Goal: Transaction & Acquisition: Book appointment/travel/reservation

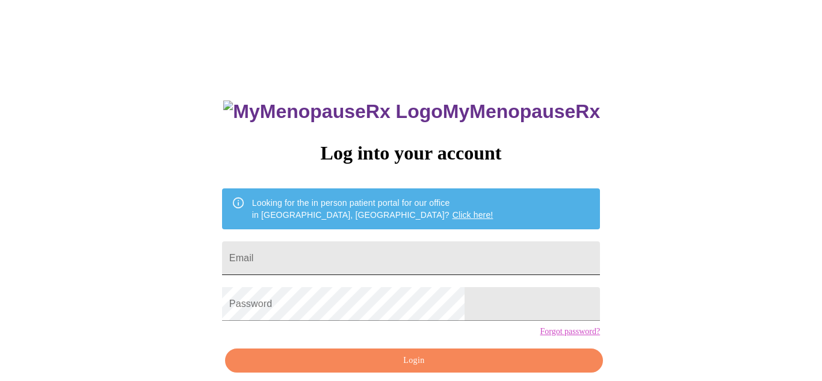
click at [306, 246] on input "Email" at bounding box center [411, 258] width 378 height 34
type input "[EMAIL_ADDRESS][DOMAIN_NAME]"
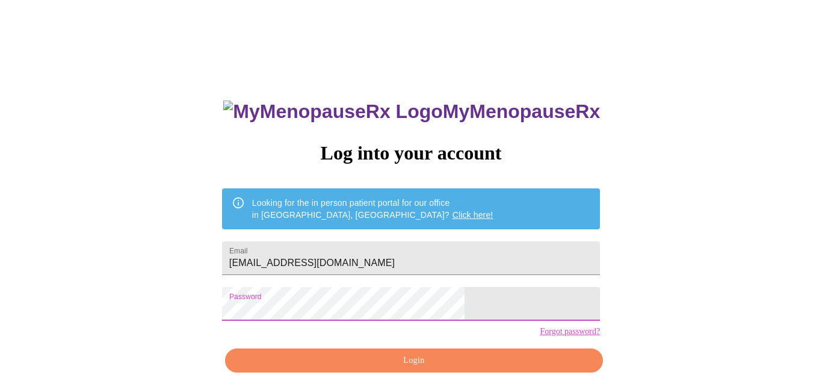
click at [465, 368] on span "Login" at bounding box center [414, 360] width 350 height 15
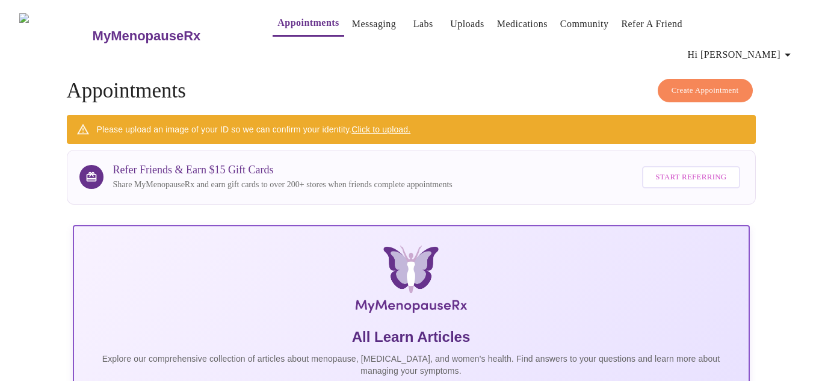
click at [729, 84] on span "Create Appointment" at bounding box center [705, 91] width 67 height 14
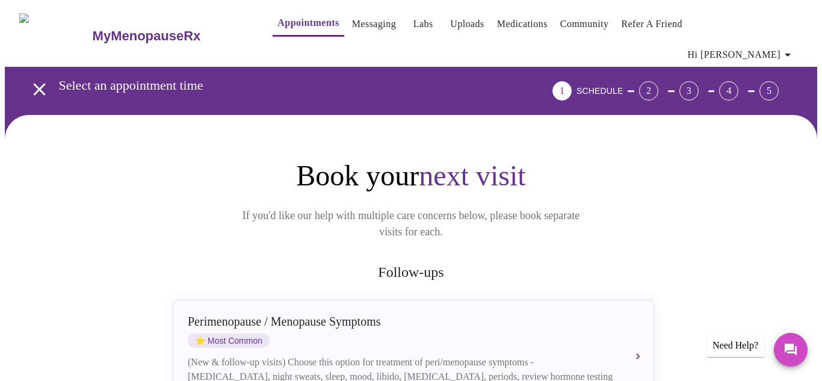
click at [411, 264] on h2 "Follow-ups" at bounding box center [410, 272] width 481 height 16
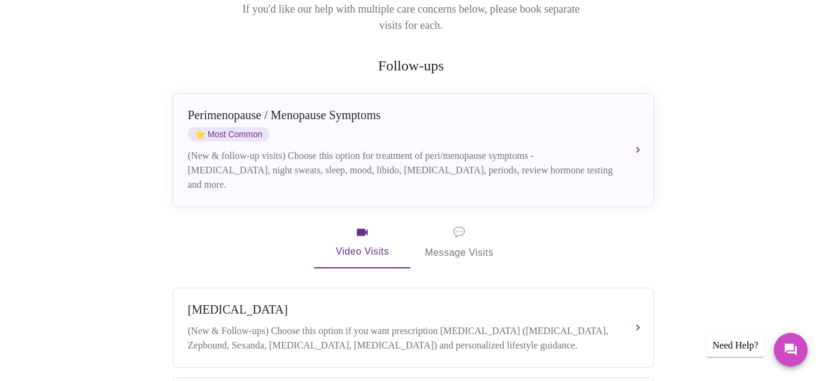
scroll to position [233, 0]
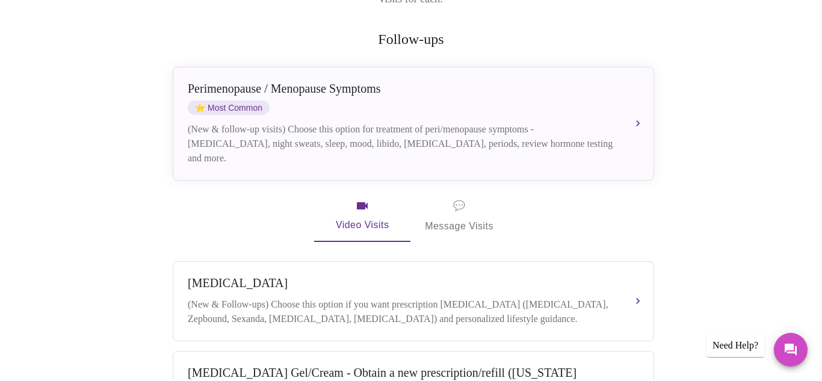
click at [360, 199] on span "Video Visits" at bounding box center [362, 216] width 67 height 35
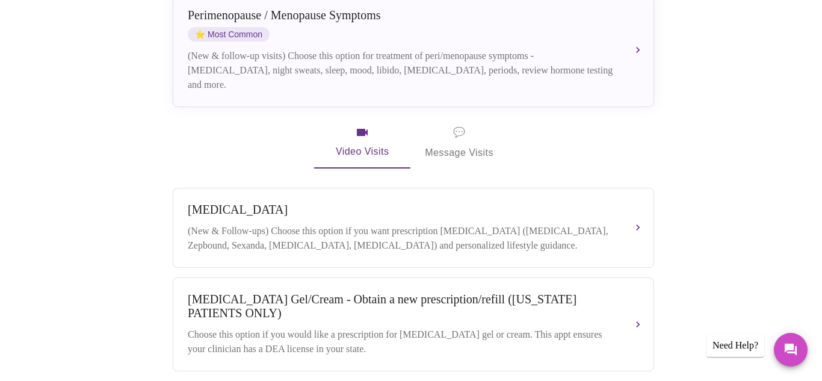
scroll to position [299, 0]
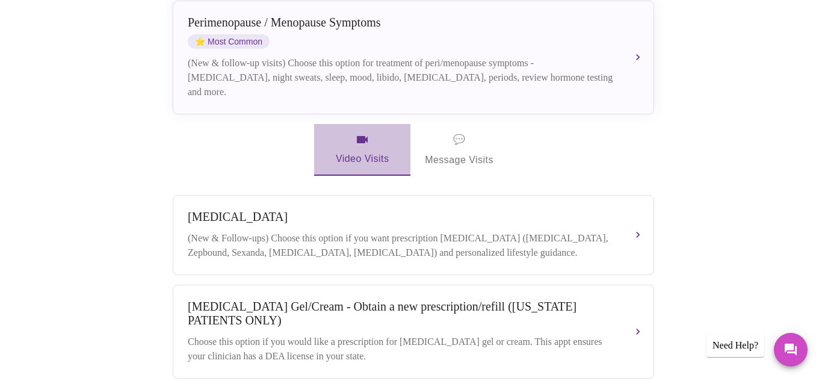
click at [360, 132] on icon "button" at bounding box center [362, 139] width 14 height 14
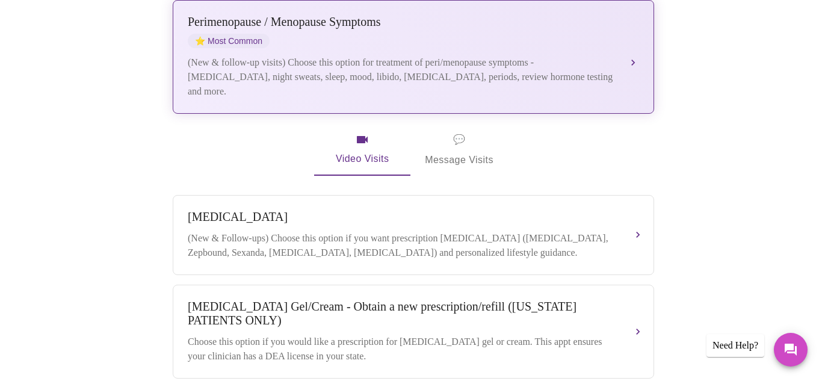
click at [636, 20] on button "[MEDICAL_DATA] / Menopause Symptoms ⭐ Most Common (New & follow-up visits) Choo…" at bounding box center [413, 57] width 481 height 114
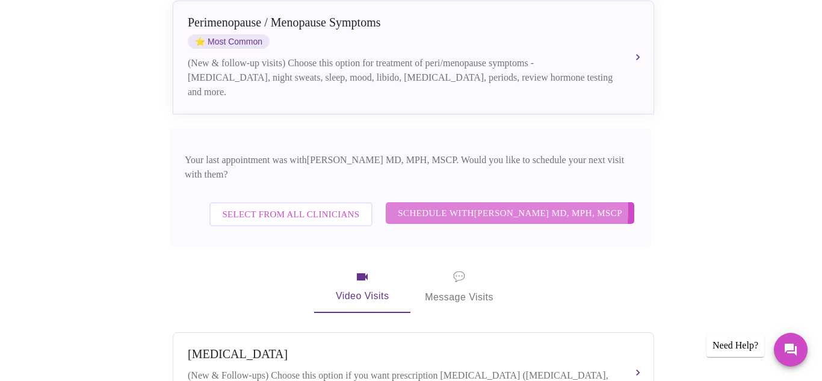
click at [484, 205] on span "Schedule with [PERSON_NAME] MD, MPH, MSCP" at bounding box center [510, 213] width 224 height 16
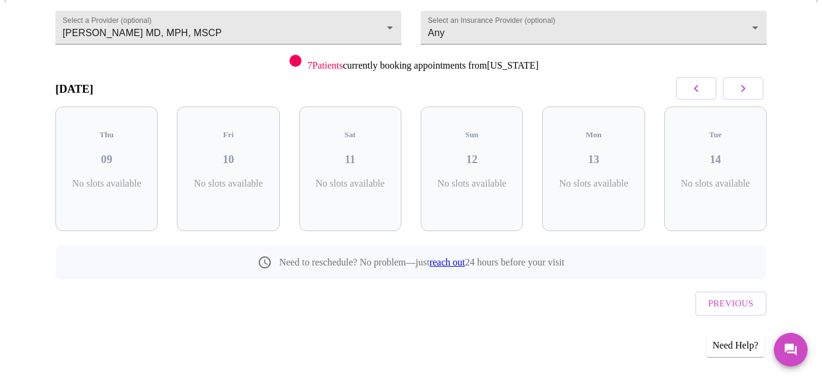
scroll to position [92, 0]
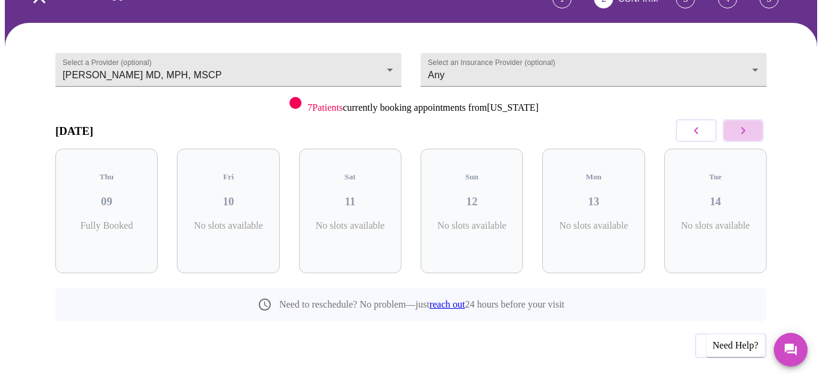
click at [745, 123] on icon "button" at bounding box center [743, 130] width 14 height 14
click at [359, 195] on h3 "16" at bounding box center [350, 201] width 83 height 13
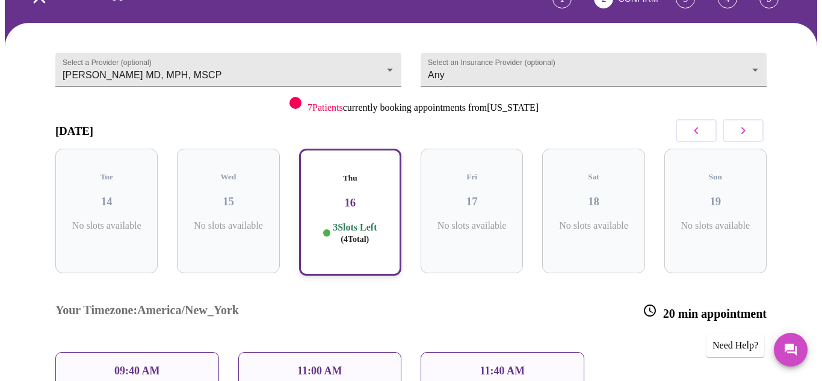
click at [161, 352] on div "09:40 AM" at bounding box center [137, 371] width 164 height 38
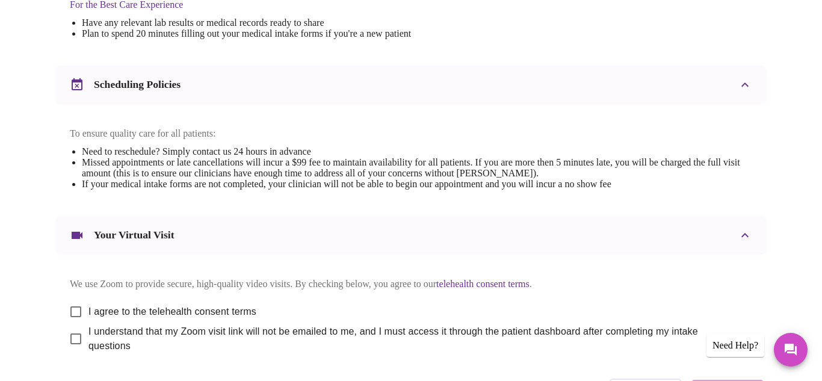
scroll to position [422, 0]
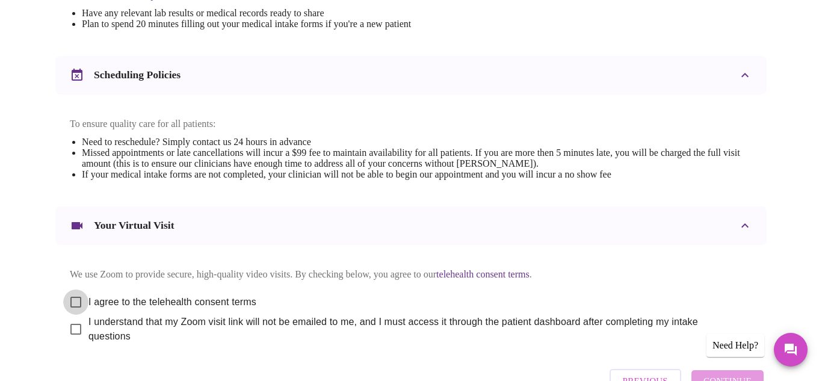
click at [74, 294] on input "I agree to the telehealth consent terms" at bounding box center [75, 301] width 25 height 25
click at [737, 372] on div "Previous Continue" at bounding box center [687, 381] width 160 height 36
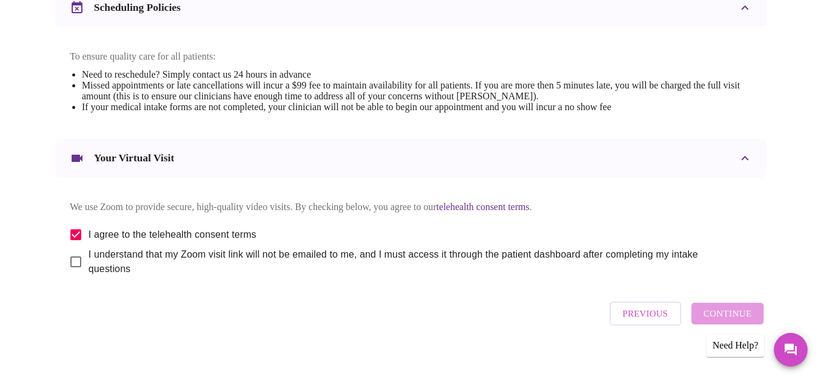
scroll to position [492, 0]
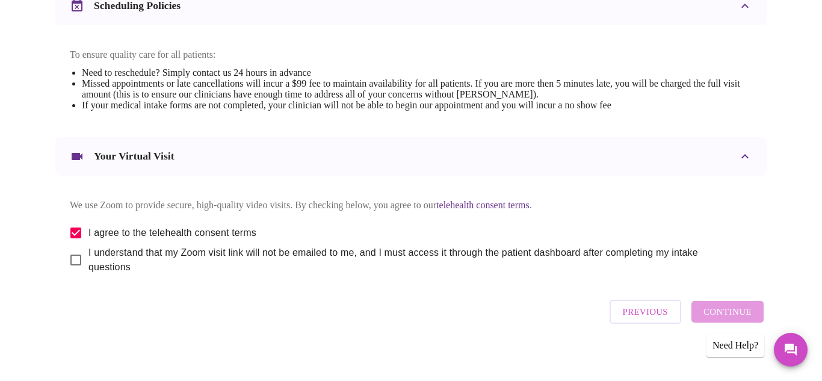
click at [716, 306] on div "Previous Continue" at bounding box center [687, 312] width 160 height 36
click at [732, 310] on div "Previous Continue" at bounding box center [687, 312] width 160 height 36
click at [726, 311] on div "Previous Continue" at bounding box center [687, 312] width 160 height 36
click at [727, 311] on div "Previous Continue" at bounding box center [687, 312] width 160 height 36
click at [794, 351] on icon "Messages" at bounding box center [790, 349] width 14 height 14
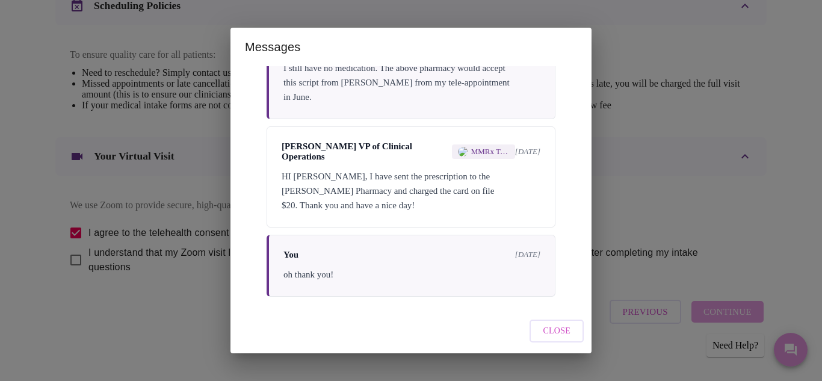
scroll to position [614, 0]
click at [569, 329] on span "Close" at bounding box center [557, 331] width 28 height 15
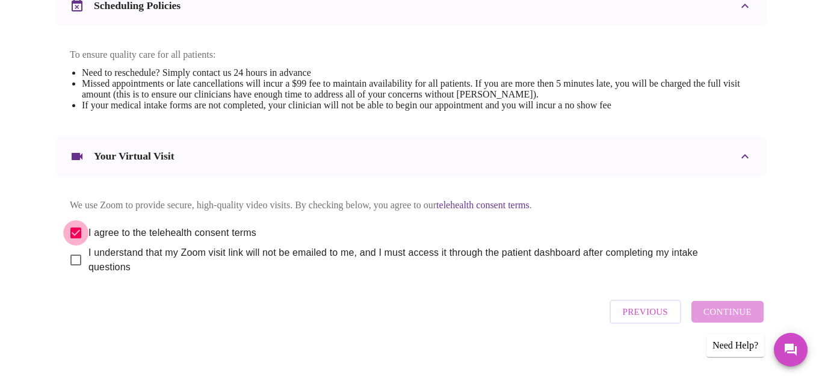
click at [72, 221] on input "I agree to the telehealth consent terms" at bounding box center [75, 232] width 25 height 25
checkbox input "true"
click at [742, 311] on div "Previous Continue" at bounding box center [687, 312] width 160 height 36
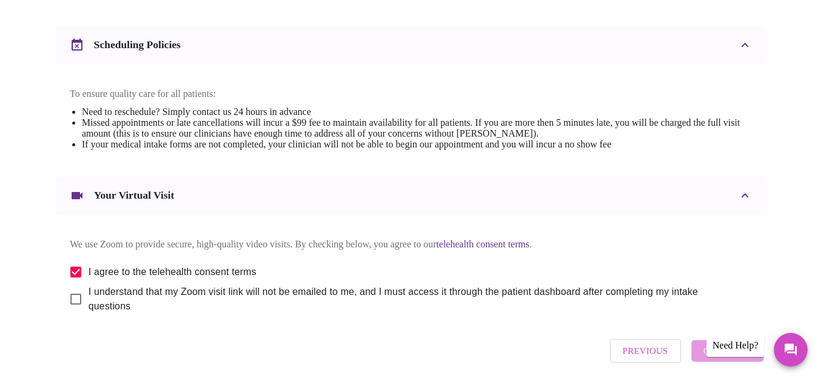
scroll to position [492, 0]
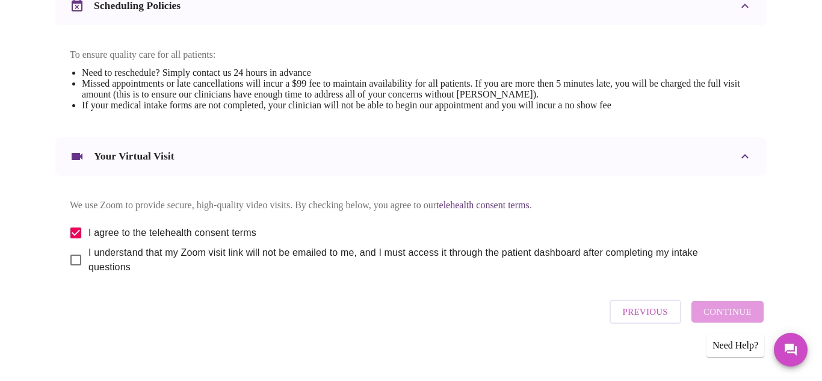
click at [719, 304] on div "Previous Continue" at bounding box center [687, 312] width 160 height 36
click at [747, 345] on div "Need Help?" at bounding box center [735, 345] width 58 height 23
click at [722, 309] on div "Previous Continue" at bounding box center [687, 312] width 160 height 36
click at [764, 345] on div "[DATE] 9:40 am - 10:00 am We're excited to help you feel better! Join over 3,00…" at bounding box center [411, 3] width 740 height 712
click at [738, 303] on div "Previous Continue" at bounding box center [687, 312] width 160 height 36
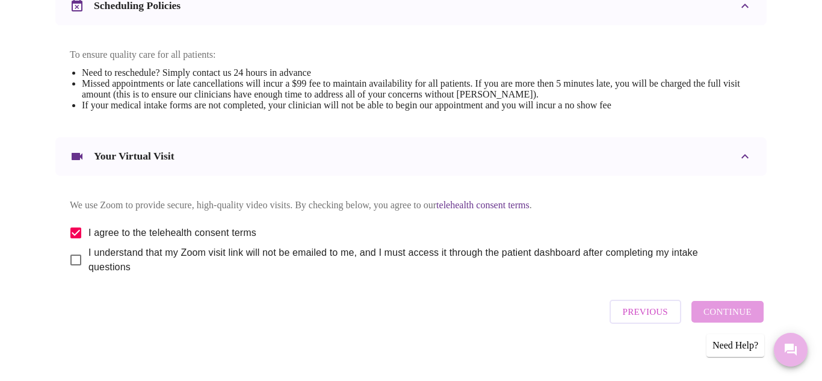
click at [784, 348] on icon "Messages" at bounding box center [790, 349] width 14 height 14
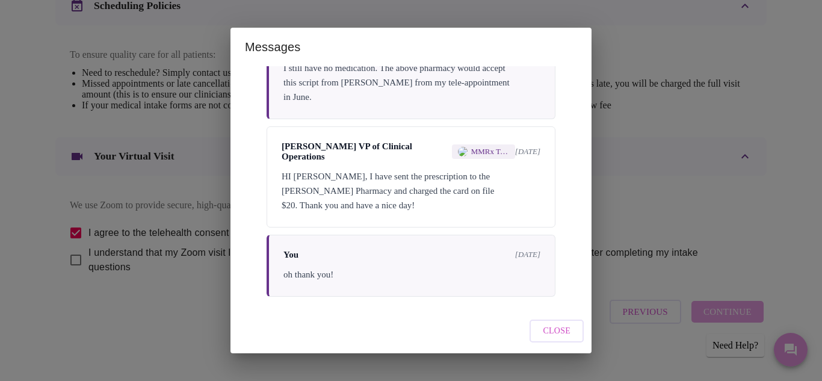
scroll to position [614, 0]
click at [564, 331] on span "Close" at bounding box center [557, 331] width 28 height 15
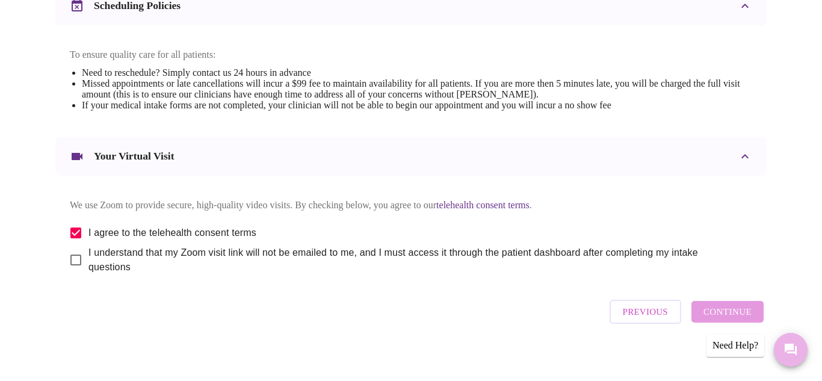
click at [793, 342] on icon "Messages" at bounding box center [790, 349] width 14 height 14
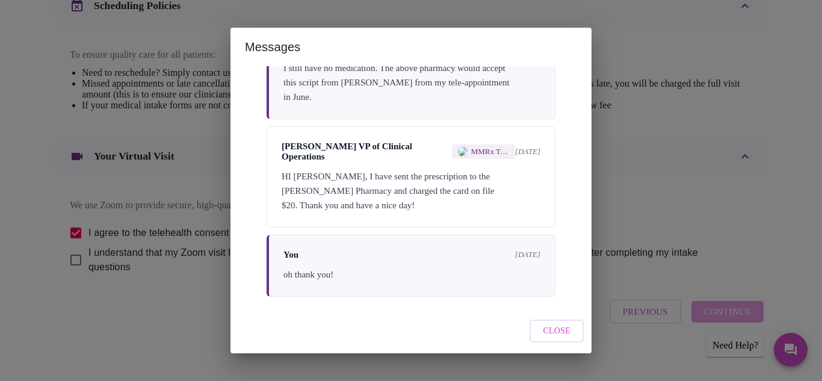
click at [561, 334] on span "Close" at bounding box center [557, 331] width 28 height 15
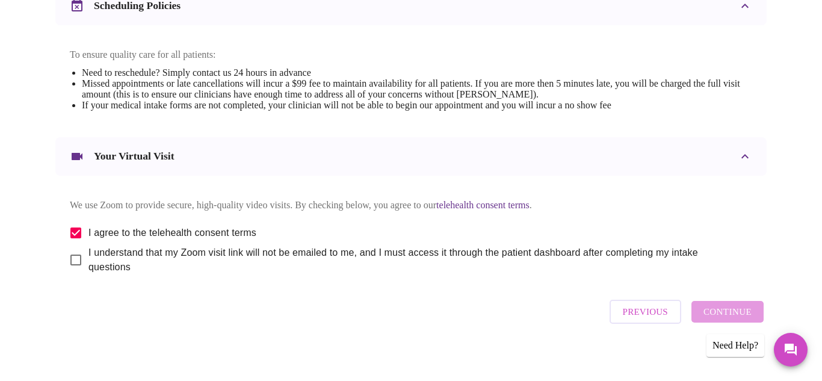
click at [728, 344] on div "Need Help?" at bounding box center [735, 345] width 58 height 23
click at [649, 309] on span "Previous" at bounding box center [645, 312] width 45 height 16
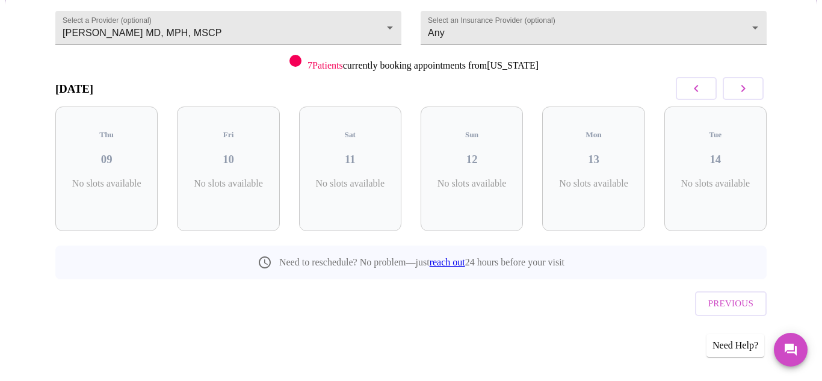
scroll to position [92, 0]
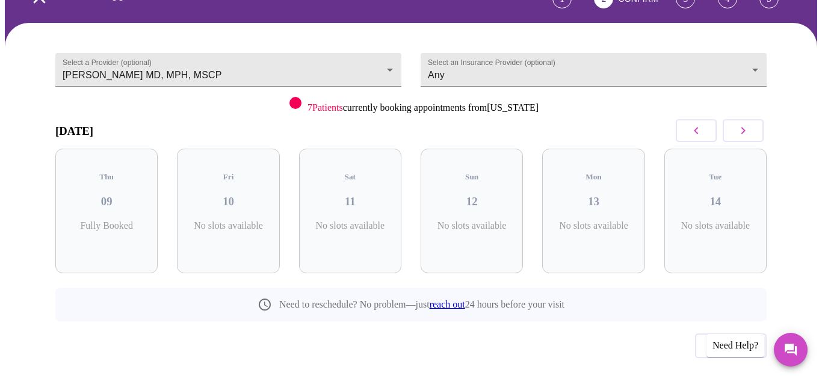
click at [745, 123] on icon "button" at bounding box center [743, 130] width 14 height 14
click at [759, 47] on body "MyMenopauseRx Appointments Messaging Labs Uploads Medications Community Refer a…" at bounding box center [411, 165] width 812 height 505
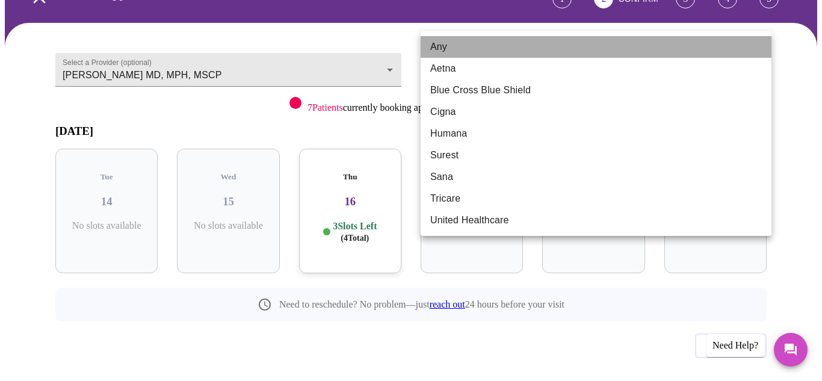
click at [759, 47] on li "Any" at bounding box center [596, 47] width 351 height 22
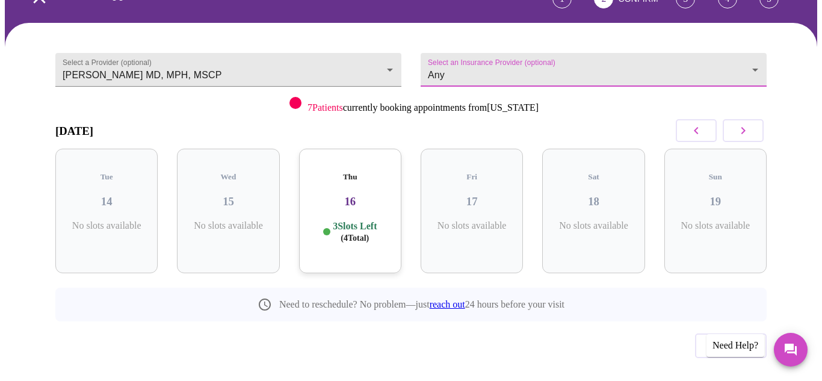
click at [762, 46] on body "MyMenopauseRx Appointments Messaging Labs Uploads Medications Community Refer a…" at bounding box center [411, 165] width 812 height 505
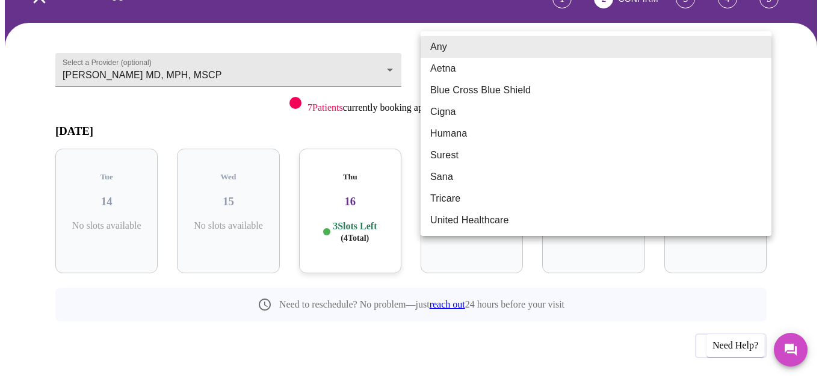
click at [342, 195] on div at bounding box center [411, 190] width 822 height 381
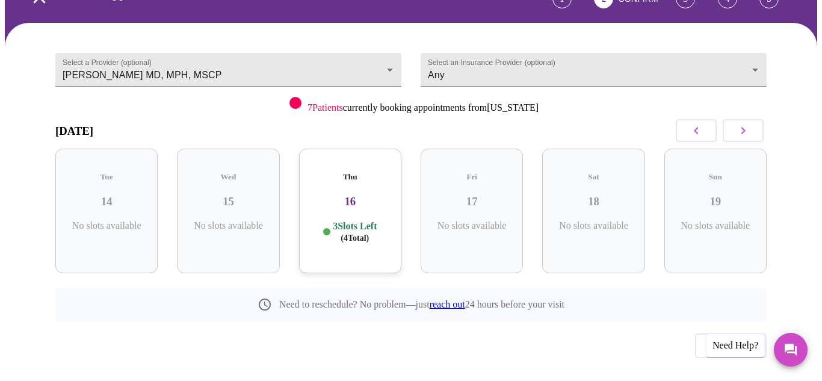
click at [342, 220] on p "3 Slots Left ( 4 Total)" at bounding box center [355, 231] width 44 height 23
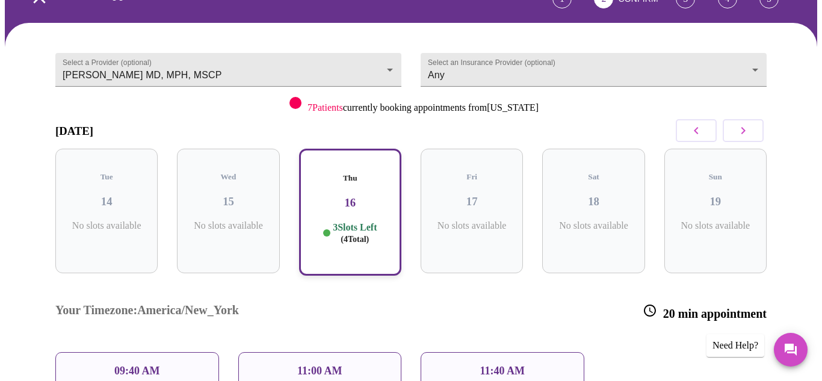
click at [157, 352] on div "09:40 AM" at bounding box center [137, 371] width 164 height 38
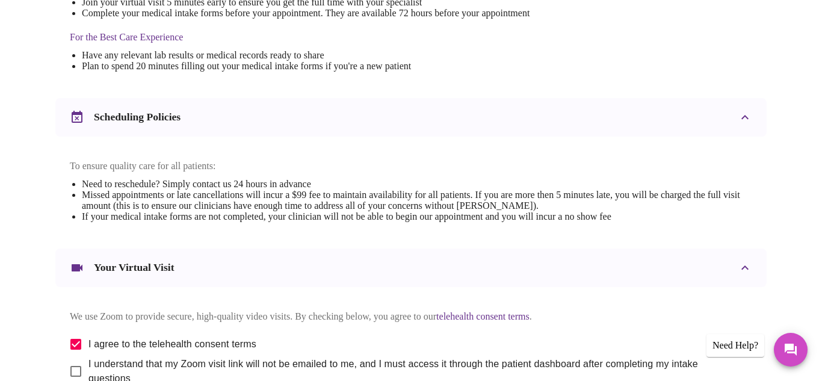
scroll to position [492, 0]
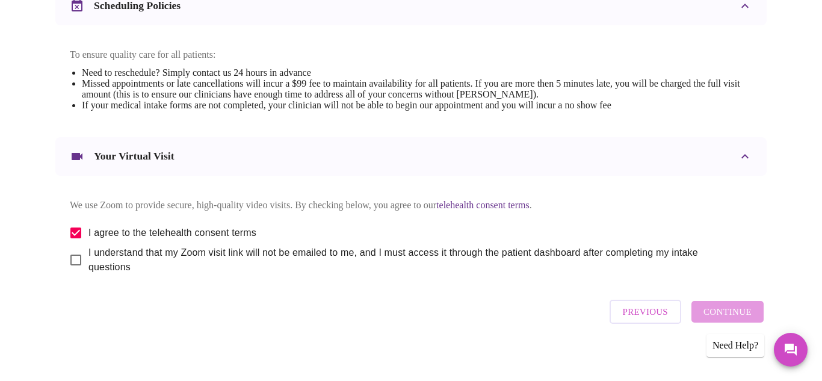
click at [741, 309] on div "Previous Continue" at bounding box center [687, 312] width 160 height 36
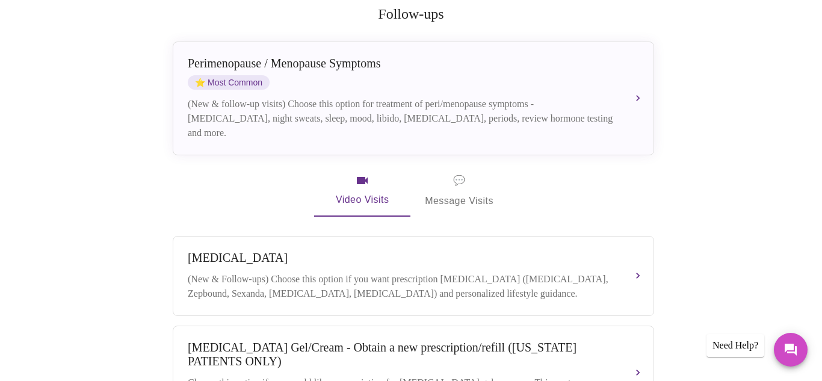
scroll to position [197, 0]
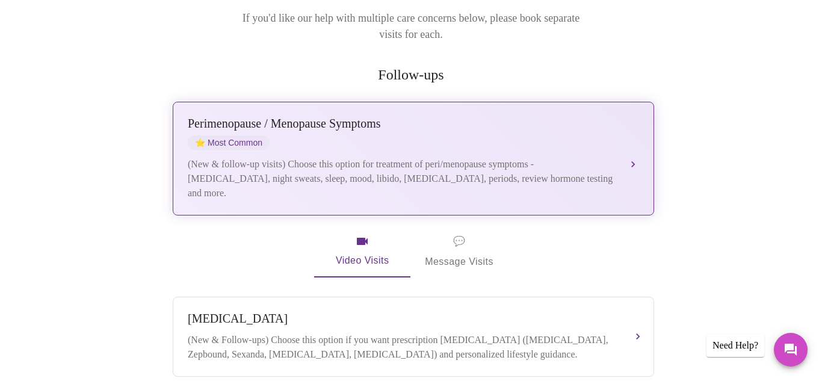
click at [632, 125] on button "[MEDICAL_DATA] / Menopause Symptoms ⭐ Most Common (New & follow-up visits) Choo…" at bounding box center [413, 159] width 481 height 114
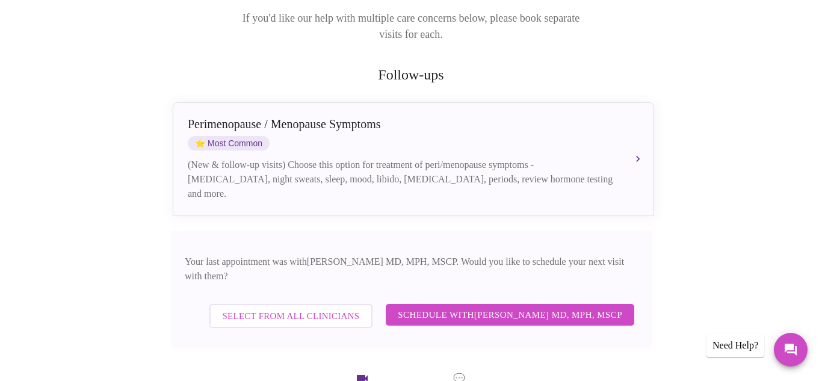
click at [506, 307] on span "Schedule with [PERSON_NAME] MD, MPH, MSCP" at bounding box center [510, 315] width 224 height 16
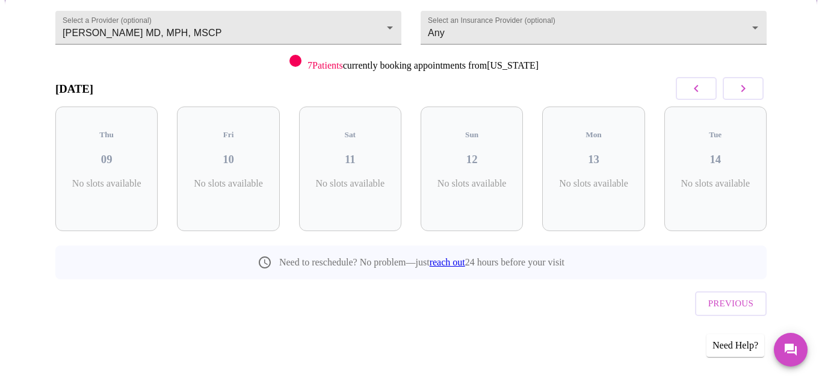
scroll to position [92, 0]
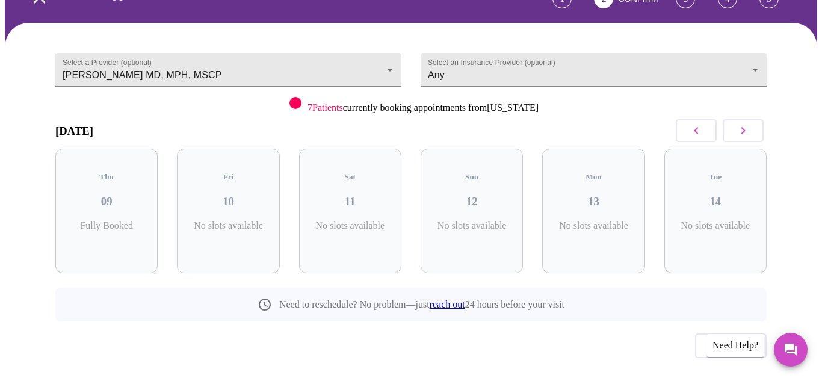
click at [793, 187] on div "Select a Provider (optional) Vadim Gelman MD, MPH, MSCP Vadim Gelman MD, MPH, M…" at bounding box center [411, 220] width 812 height 395
click at [740, 123] on icon "button" at bounding box center [743, 130] width 14 height 14
click at [341, 220] on p "3 Slots Left ( 4 Total)" at bounding box center [355, 231] width 44 height 23
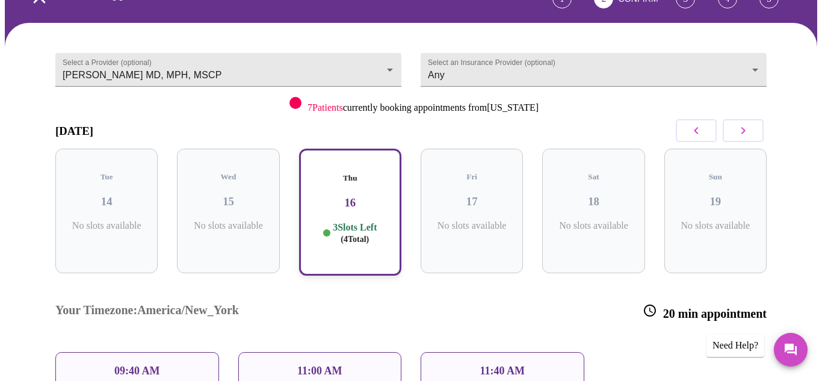
click at [165, 352] on div "09:40 AM" at bounding box center [137, 371] width 164 height 38
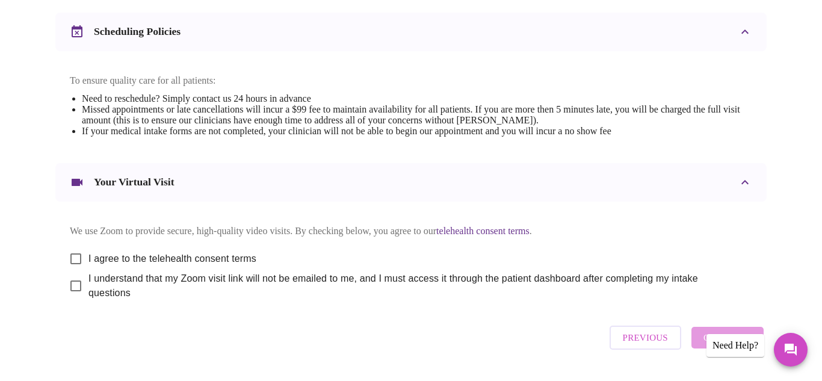
scroll to position [477, 0]
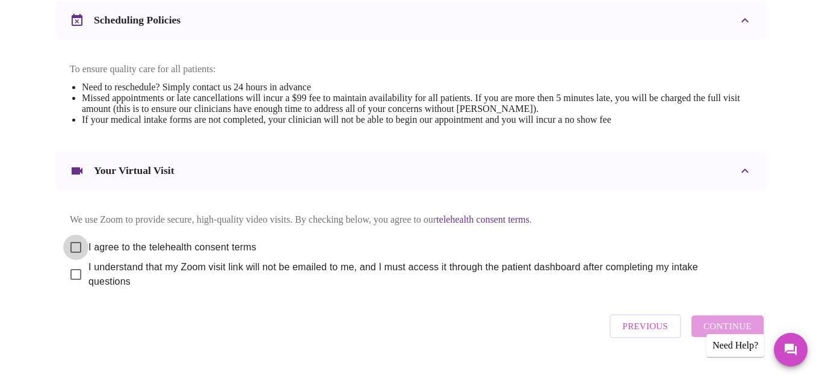
click at [72, 237] on input "I agree to the telehealth consent terms" at bounding box center [75, 247] width 25 height 25
checkbox input "true"
click at [743, 325] on div "Previous Continue" at bounding box center [687, 326] width 160 height 36
click at [66, 267] on input "I understand that my Zoom visit link will not be emailed to me, and I must acce…" at bounding box center [75, 274] width 25 height 25
checkbox input "true"
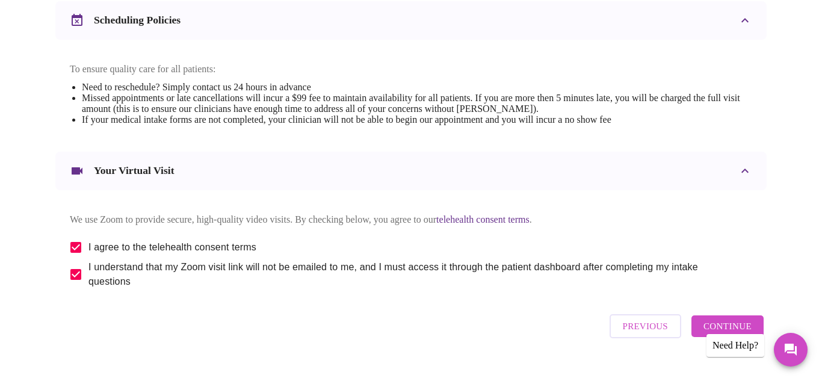
click at [749, 324] on span "Continue" at bounding box center [727, 326] width 48 height 16
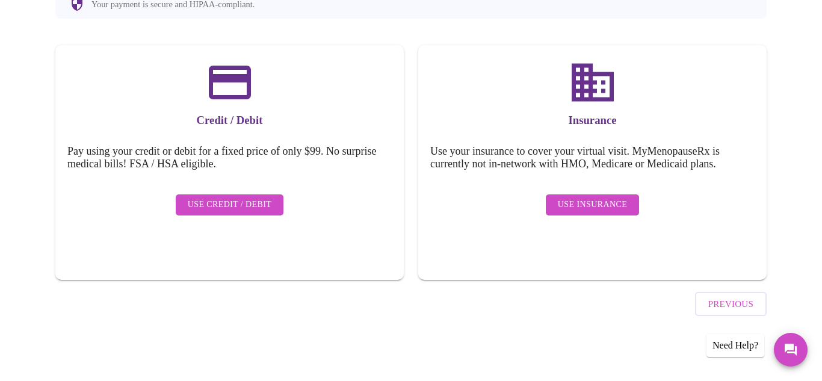
scroll to position [131, 0]
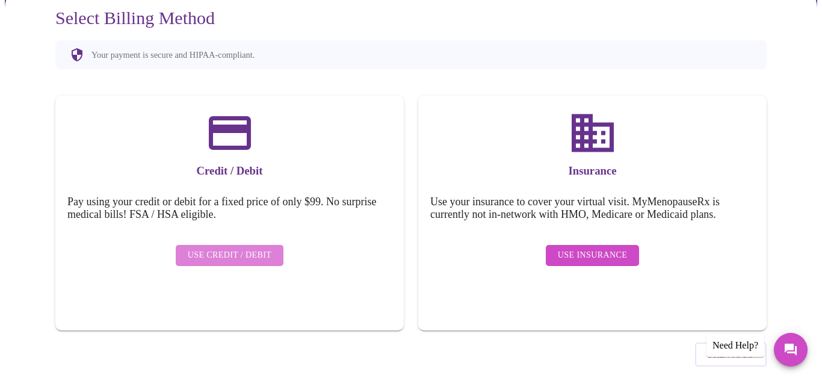
click at [235, 248] on span "Use Credit / Debit" at bounding box center [230, 255] width 84 height 15
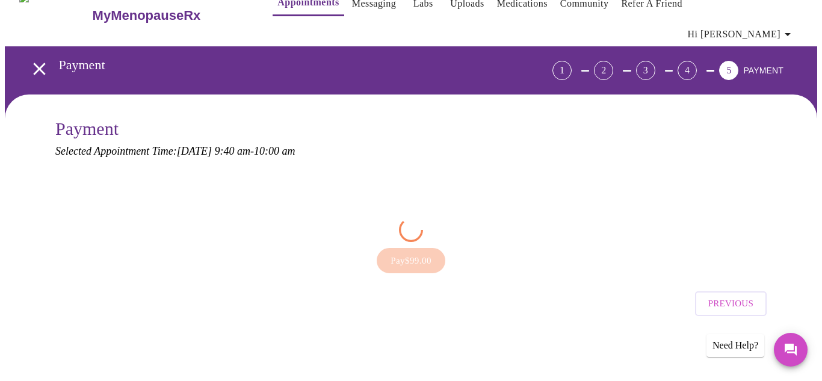
scroll to position [0, 0]
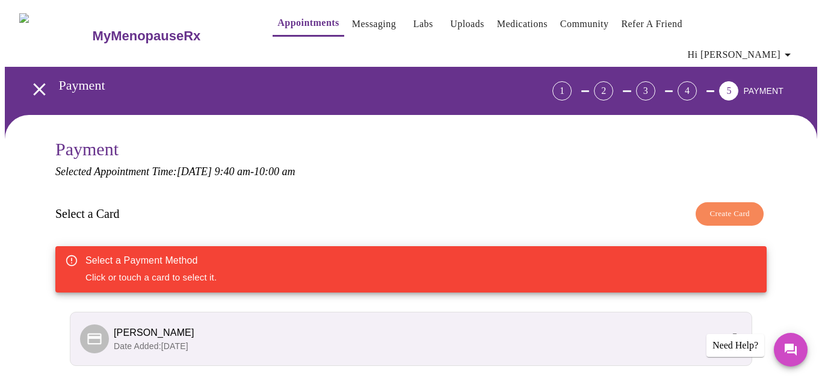
click at [728, 207] on span "Create Card" at bounding box center [729, 214] width 40 height 14
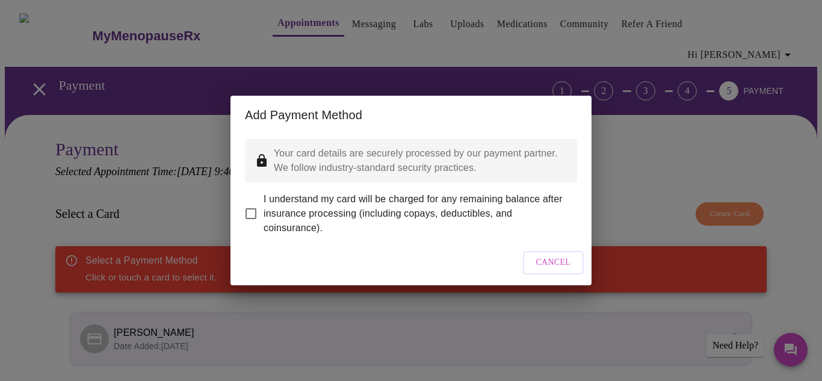
click at [251, 208] on input "I understand my card will be charged for any remaining balance after insurance …" at bounding box center [250, 213] width 25 height 25
checkbox input "true"
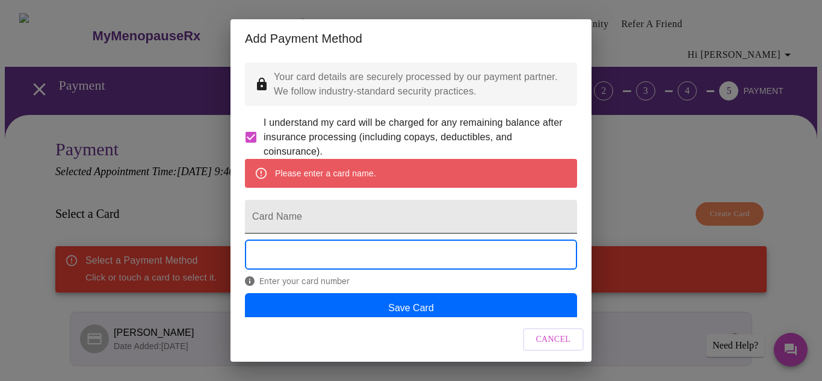
click at [265, 231] on input "Card Name" at bounding box center [411, 217] width 332 height 34
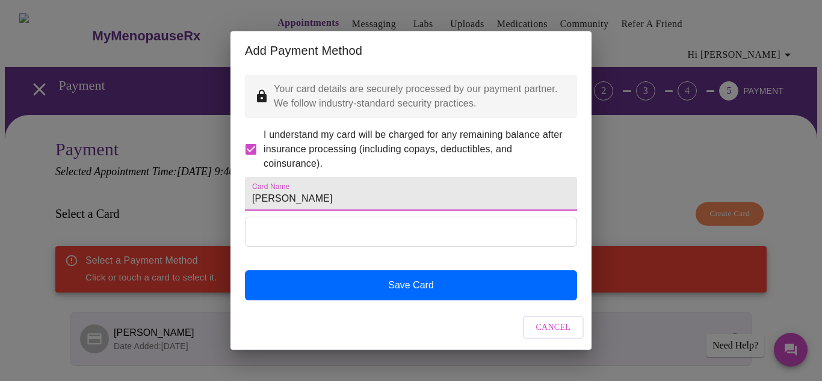
drag, startPoint x: 291, startPoint y: 203, endPoint x: 276, endPoint y: 203, distance: 15.1
click at [276, 203] on input "Margerie Shayka Grossmann" at bounding box center [411, 194] width 332 height 34
click at [291, 205] on input "Margie Shayka Grossmann" at bounding box center [411, 194] width 332 height 34
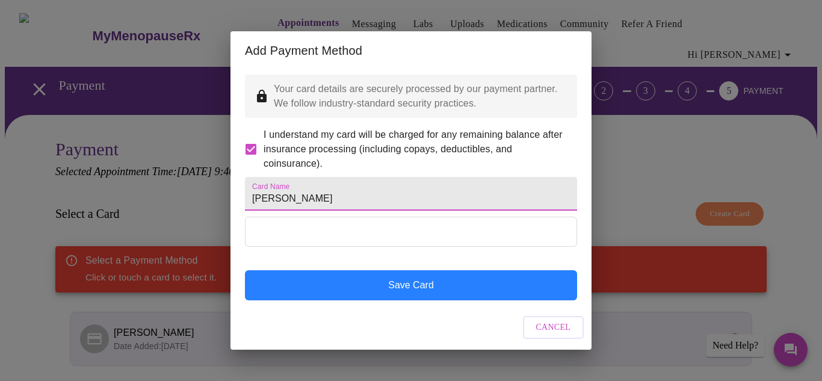
type input "Margie S. Grossmann"
click at [405, 300] on button "Save Card" at bounding box center [411, 285] width 332 height 30
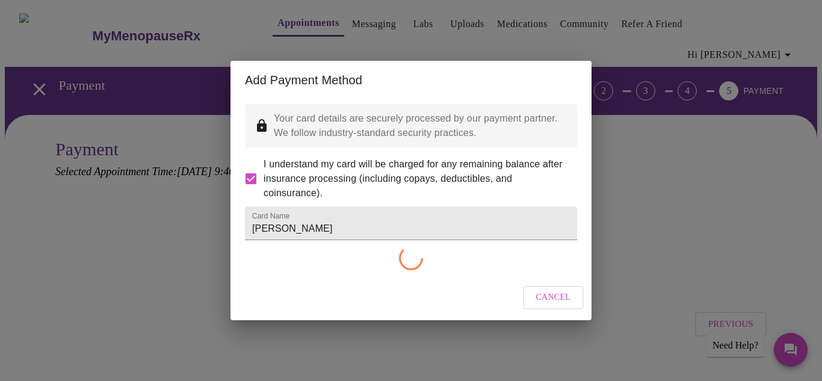
checkbox input "false"
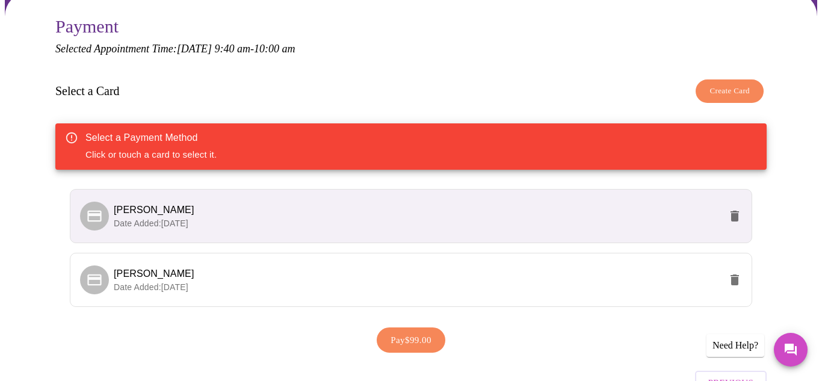
scroll to position [125, 0]
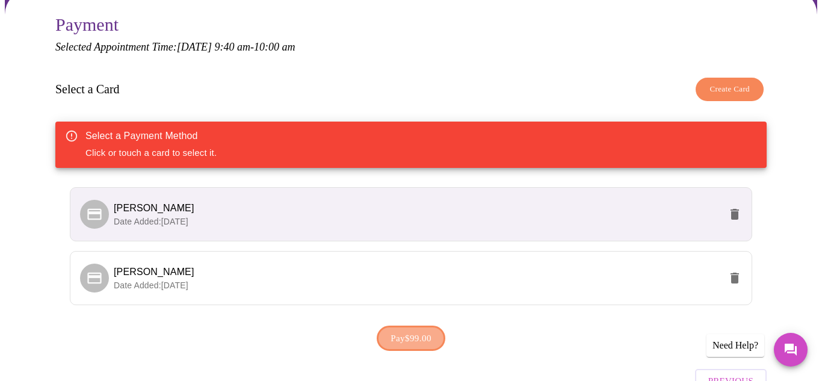
click at [414, 330] on span "Pay $99.00" at bounding box center [411, 338] width 41 height 16
